Goal: Information Seeking & Learning: Learn about a topic

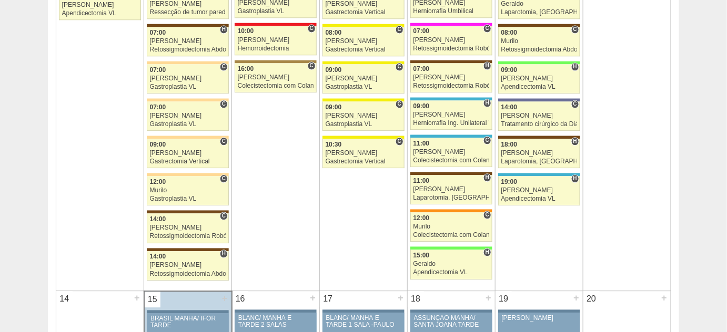
scroll to position [669, 0]
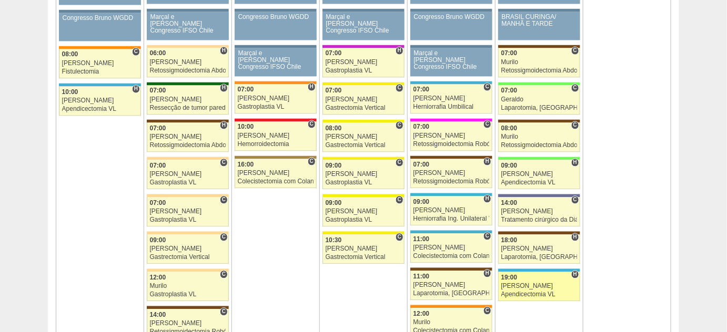
click at [531, 291] on div "Apendicectomia VL" at bounding box center [539, 294] width 76 height 7
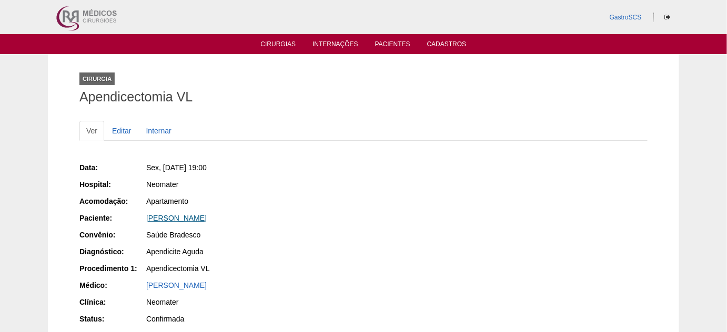
click at [198, 218] on link "[PERSON_NAME]" at bounding box center [176, 218] width 60 height 8
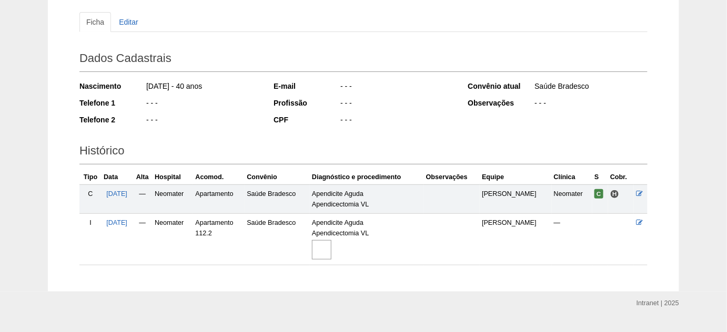
scroll to position [130, 0]
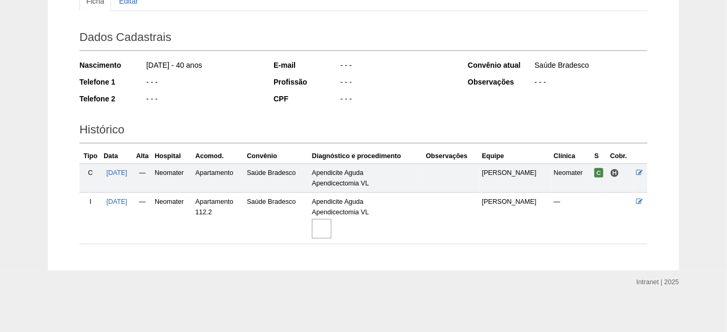
click at [329, 229] on img at bounding box center [321, 228] width 19 height 19
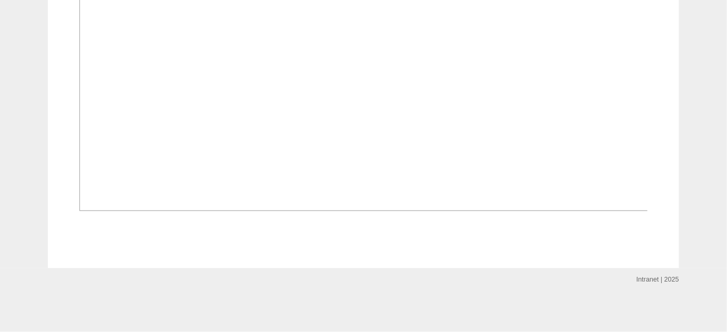
scroll to position [765, 0]
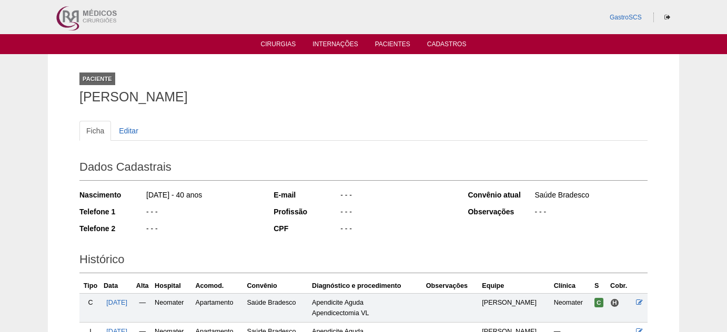
scroll to position [130, 0]
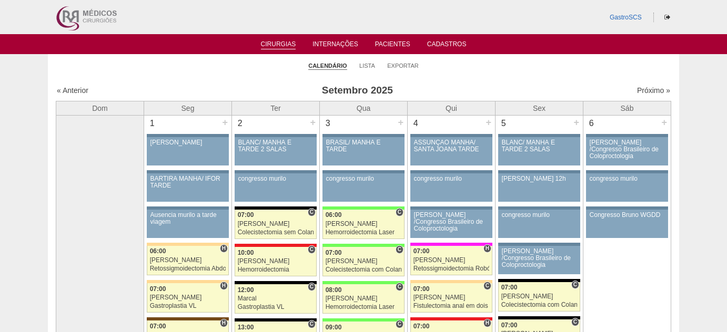
scroll to position [669, 0]
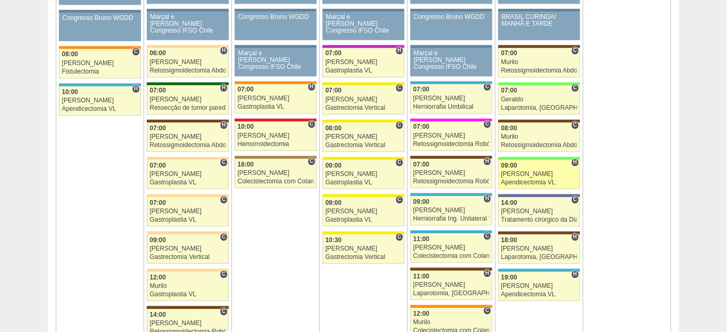
click at [514, 179] on div "Apendicectomia VL" at bounding box center [539, 182] width 76 height 7
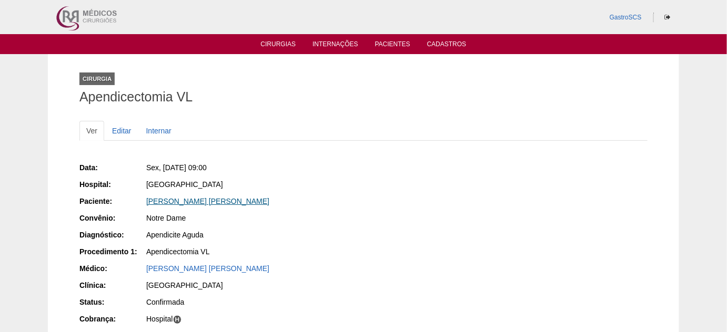
click at [209, 201] on link "Gustavo da Costa Souza" at bounding box center [207, 201] width 123 height 8
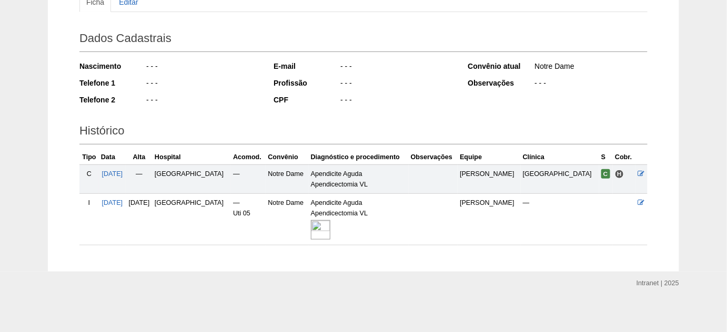
scroll to position [130, 0]
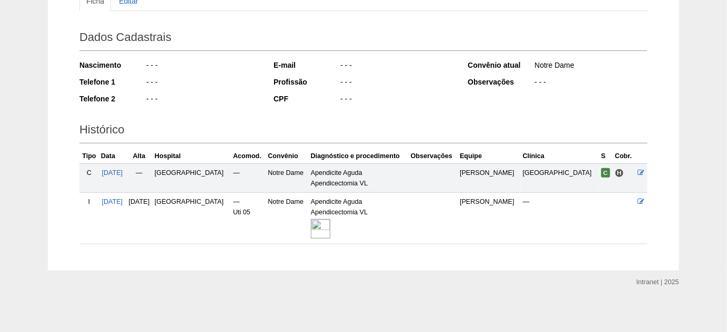
click at [330, 226] on img at bounding box center [320, 228] width 19 height 19
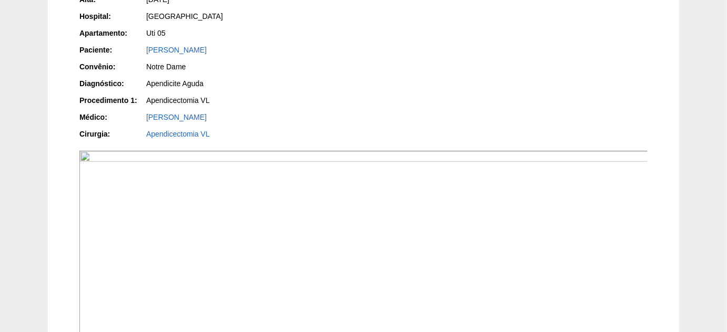
scroll to position [95, 0]
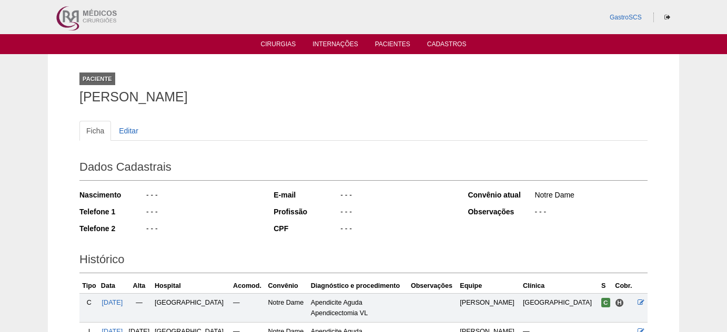
scroll to position [130, 0]
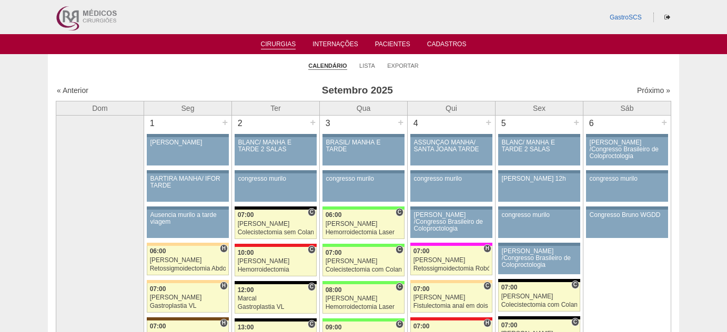
scroll to position [669, 0]
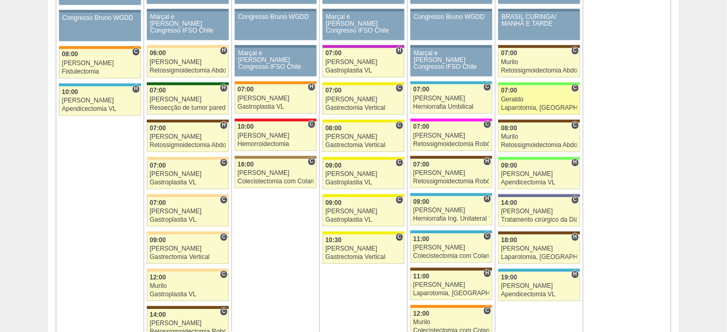
click at [522, 99] on div "Geraldo" at bounding box center [539, 99] width 76 height 7
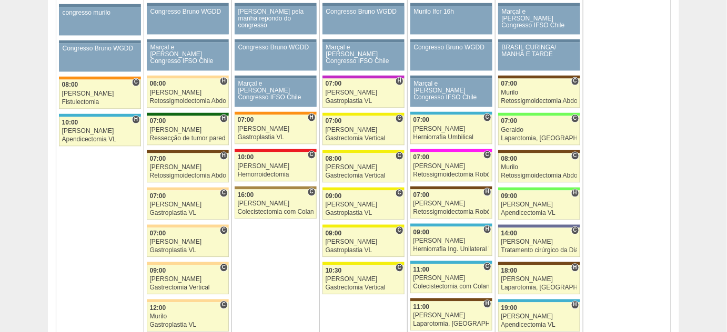
scroll to position [621, 0]
